Goal: Answer question/provide support

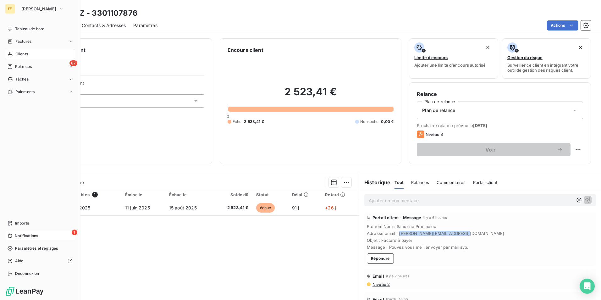
click at [47, 232] on div "1 Notifications" at bounding box center [40, 236] width 70 height 10
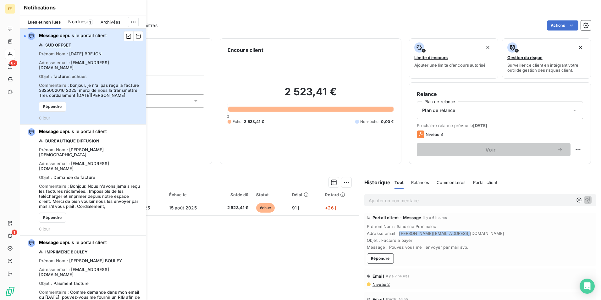
click at [65, 83] on span "bonjour, je n'ai pas reçu la facture 3325002016_2025. merci de nous la transmet…" at bounding box center [89, 90] width 100 height 15
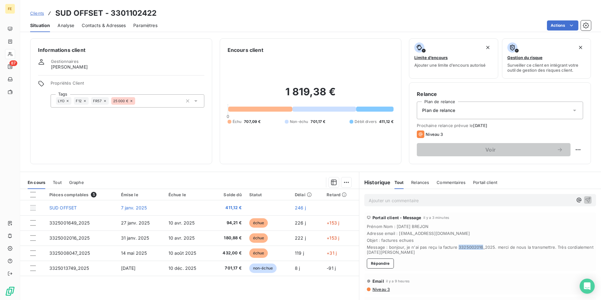
drag, startPoint x: 479, startPoint y: 248, endPoint x: 454, endPoint y: 248, distance: 25.2
click at [454, 248] on span "Message : bonjour, je n'ai pas reçu la facture 3325002016_2025. merci de nous l…" at bounding box center [480, 250] width 227 height 10
drag, startPoint x: 454, startPoint y: 248, endPoint x: 460, endPoint y: 244, distance: 7.0
copy span "3325002016"
click at [481, 248] on span "Message : bonjour, je n'ai pas reçu la facture 3325002016_2025. merci de nous l…" at bounding box center [480, 250] width 227 height 10
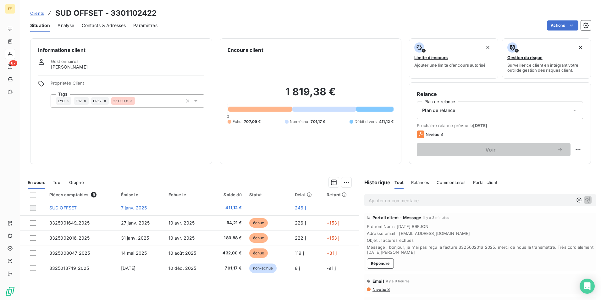
click at [473, 246] on span "Message : bonjour, je n'ai pas reçu la facture 3325002016_2025. merci de nous l…" at bounding box center [480, 250] width 227 height 10
drag, startPoint x: 479, startPoint y: 246, endPoint x: 454, endPoint y: 247, distance: 24.6
click at [454, 247] on span "Message : bonjour, je n'ai pas reçu la facture 3325002016_2025. merci de nous l…" at bounding box center [480, 250] width 227 height 10
drag, startPoint x: 484, startPoint y: 249, endPoint x: 480, endPoint y: 248, distance: 4.2
click at [483, 249] on span "Message : bonjour, je n'ai pas reçu la facture 3325002016_2025. merci de nous l…" at bounding box center [480, 250] width 227 height 10
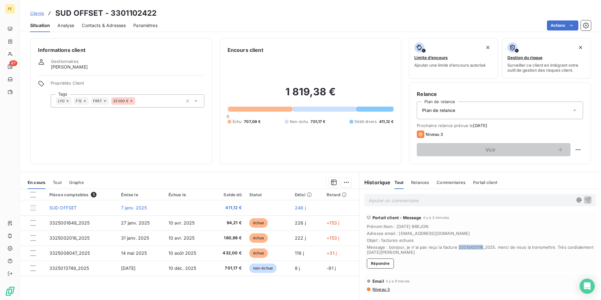
drag, startPoint x: 480, startPoint y: 246, endPoint x: 454, endPoint y: 246, distance: 25.2
click at [454, 246] on span "Message : bonjour, je n'ai pas reçu la facture 3325002016_2025. merci de nous l…" at bounding box center [480, 250] width 227 height 10
copy span "3325002016"
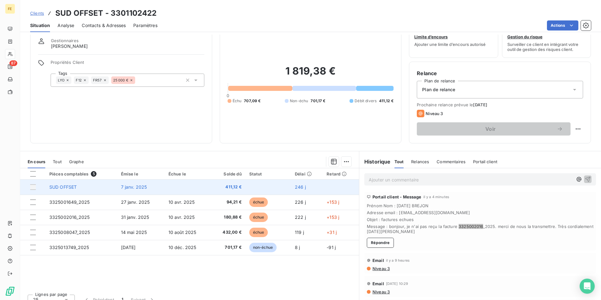
scroll to position [29, 0]
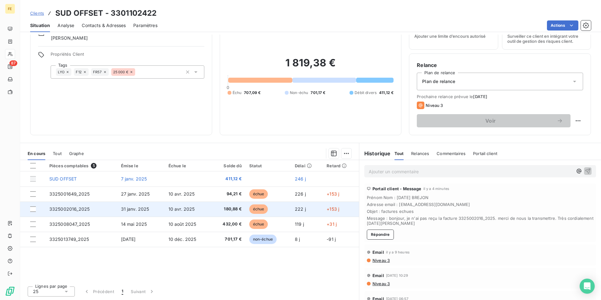
click at [117, 211] on td "31 janv. 2025" at bounding box center [140, 209] width 47 height 15
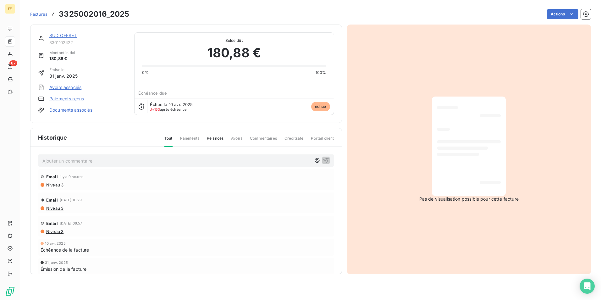
click at [460, 181] on div at bounding box center [469, 146] width 64 height 89
drag, startPoint x: 107, startPoint y: 14, endPoint x: 61, endPoint y: 8, distance: 46.4
click at [61, 8] on div "Factures 3325002016_2025 Actions" at bounding box center [310, 14] width 561 height 13
copy h3 "3325002016"
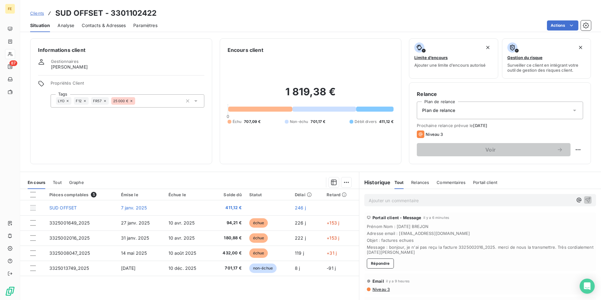
click at [470, 256] on div "Portail client - Message il y a 6 minutes Prénom Nom : Lucia BREJON Adresse ema…" at bounding box center [480, 242] width 232 height 58
drag, startPoint x: 438, startPoint y: 232, endPoint x: 395, endPoint y: 233, distance: 42.8
click at [395, 233] on span "Adresse email : lbrejon@sudoffset.fr" at bounding box center [480, 233] width 227 height 5
copy span "lbrejon@sudoffset.fr"
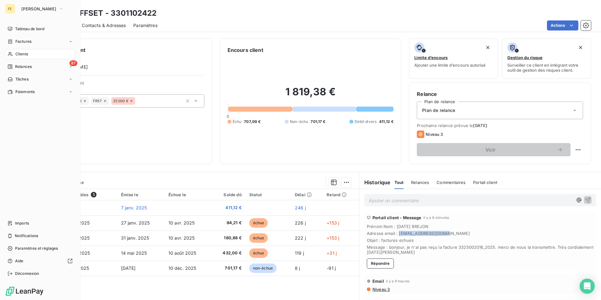
drag, startPoint x: 45, startPoint y: 232, endPoint x: 47, endPoint y: 229, distance: 3.9
click at [45, 233] on div "Notifications" at bounding box center [40, 236] width 70 height 10
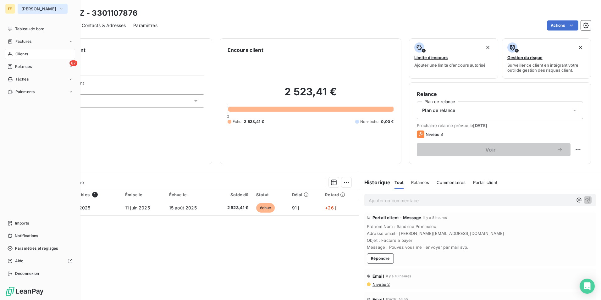
click at [59, 11] on icon "button" at bounding box center [61, 9] width 5 height 6
click at [28, 270] on div "Déconnexion" at bounding box center [40, 274] width 70 height 10
